Goal: Find specific page/section: Find specific page/section

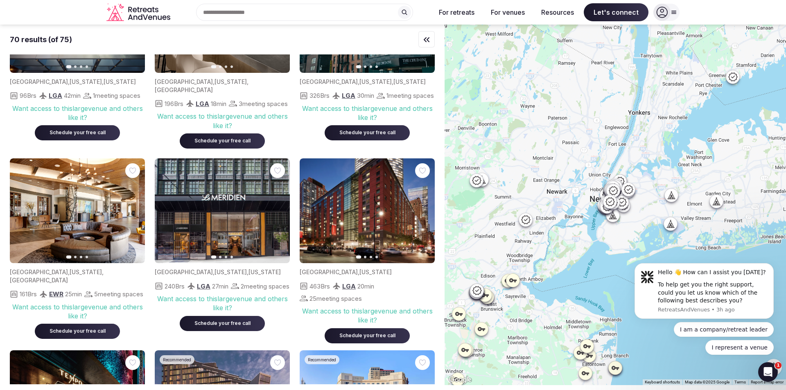
scroll to position [942, 0]
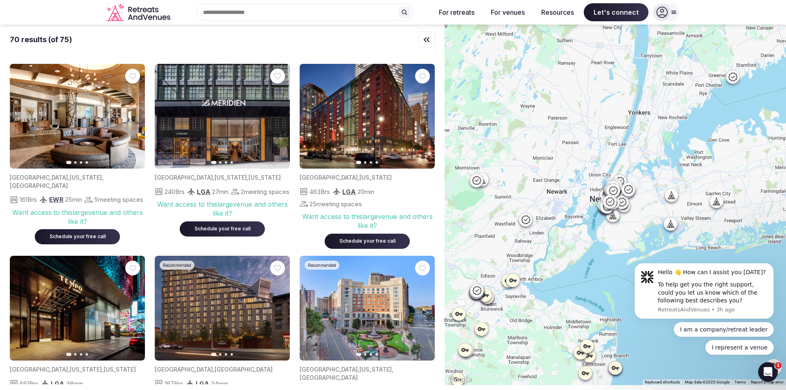
click at [327, 11] on div "Search Popular Destinations [GEOGRAPHIC_DATA], [GEOGRAPHIC_DATA] [GEOGRAPHIC_DA…" at bounding box center [302, 12] width 256 height 17
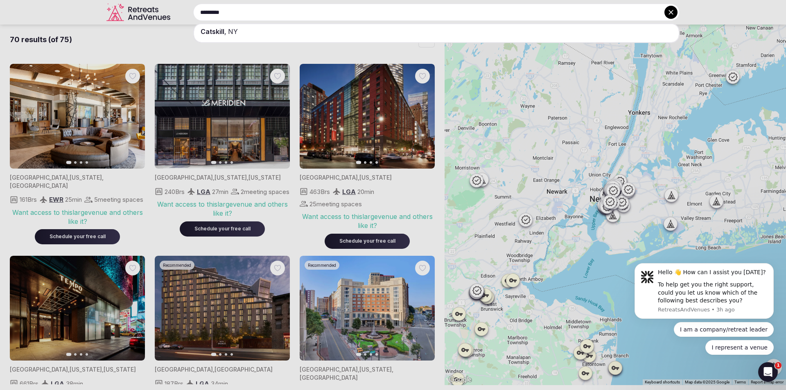
type input "*********"
click at [308, 34] on div "[GEOGRAPHIC_DATA] , [GEOGRAPHIC_DATA]" at bounding box center [436, 31] width 485 height 15
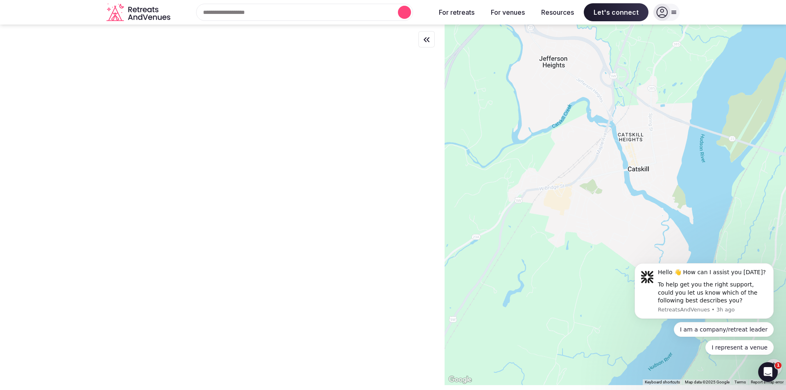
scroll to position [0, 0]
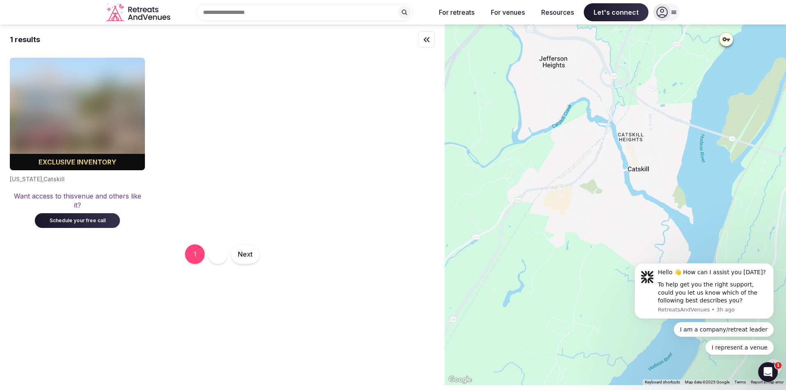
click at [263, 8] on div "Recent searches [GEOGRAPHIC_DATA], [GEOGRAPHIC_DATA] 12414 Search Popular Desti…" at bounding box center [302, 12] width 256 height 17
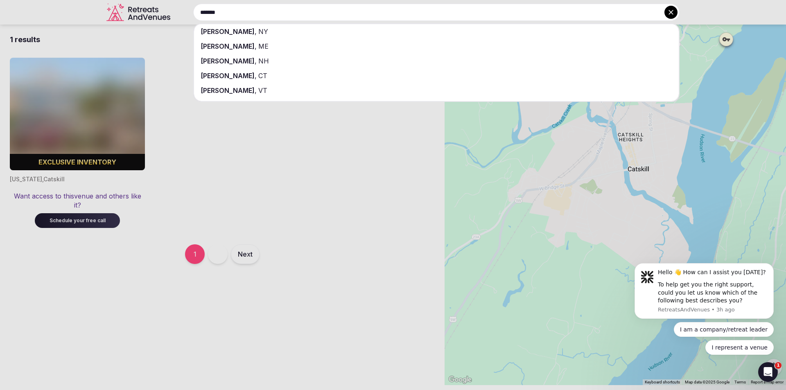
type input "*******"
click at [276, 26] on div "[GEOGRAPHIC_DATA] , [GEOGRAPHIC_DATA]" at bounding box center [436, 31] width 485 height 15
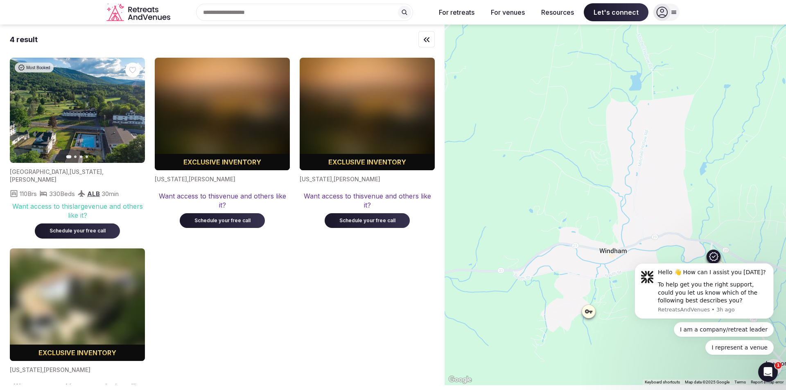
click at [75, 123] on img at bounding box center [77, 110] width 135 height 105
click at [129, 112] on button "Next slide" at bounding box center [133, 110] width 13 height 13
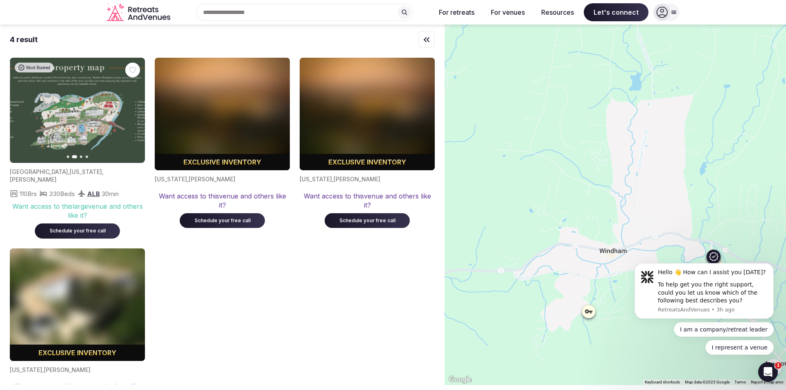
click at [129, 112] on button "Next slide" at bounding box center [133, 110] width 13 height 13
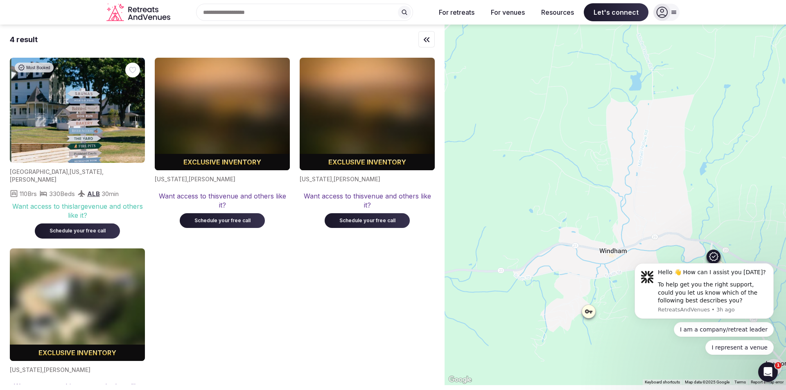
click at [129, 112] on button "Next slide" at bounding box center [133, 110] width 13 height 13
